Goal: Obtain resource: Download file/media

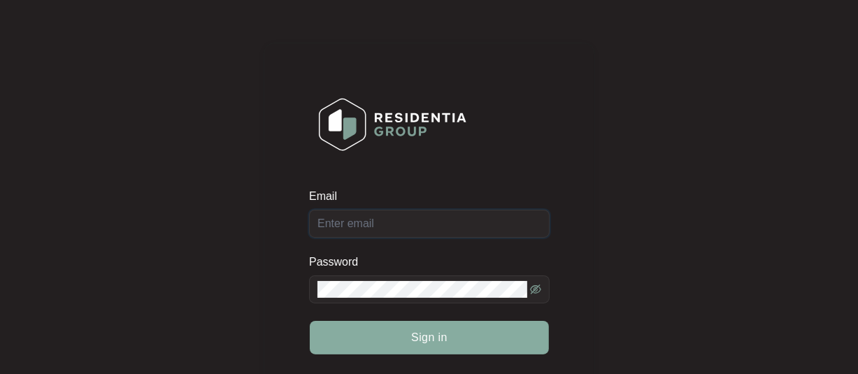
type input "[EMAIL_ADDRESS][DOMAIN_NAME]"
click at [455, 350] on button "Sign in" at bounding box center [429, 338] width 239 height 34
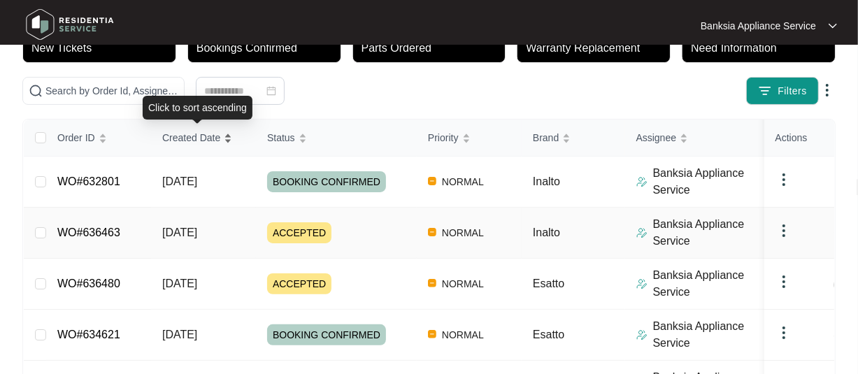
scroll to position [140, 0]
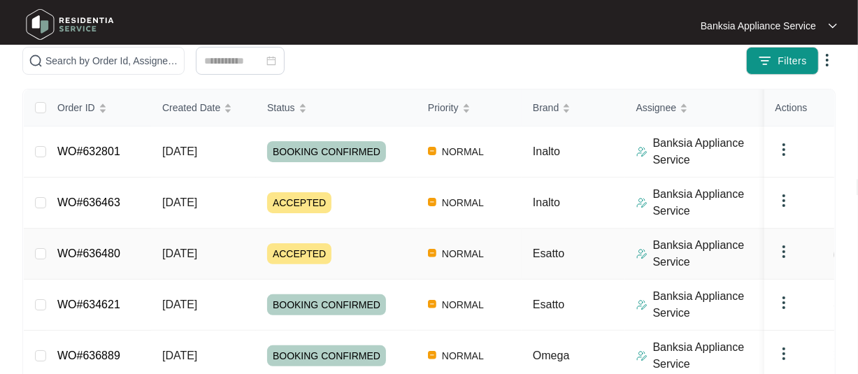
click at [110, 257] on link "WO#636480" at bounding box center [88, 254] width 63 height 12
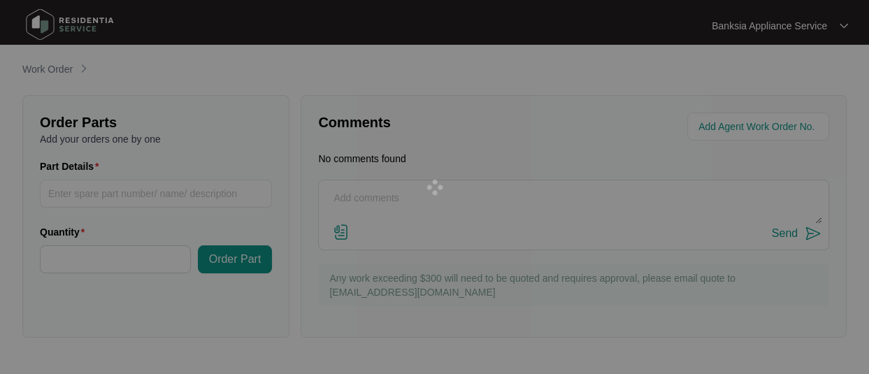
click at [110, 257] on div at bounding box center [434, 187] width 869 height 374
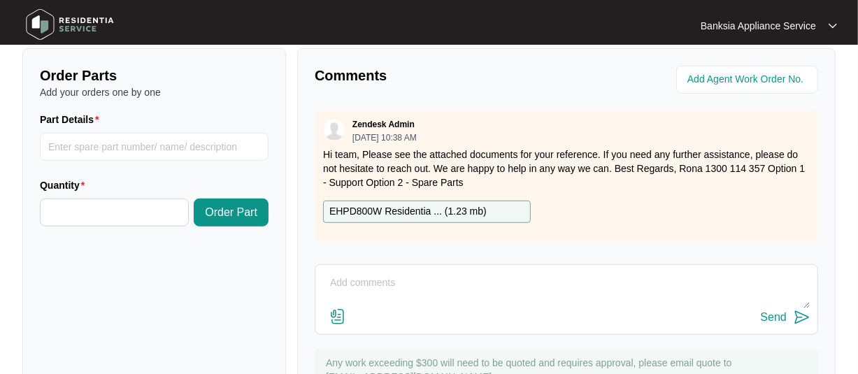
click at [381, 208] on p "EHPD800W Residentia ... ( 1.23 mb )" at bounding box center [407, 211] width 157 height 15
click at [421, 210] on p "EHPD800W Residentia ... ( 1.23 mb )" at bounding box center [407, 211] width 157 height 15
